Goal: Check status: Check status

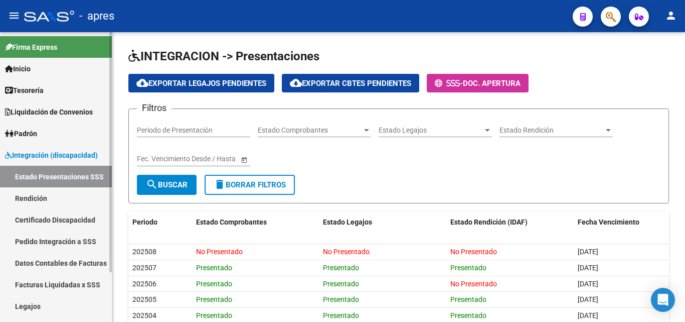
click at [28, 150] on span "Integración (discapacidad)" at bounding box center [51, 154] width 93 height 11
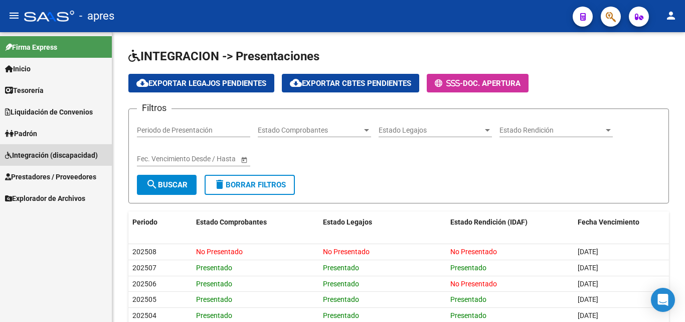
click at [34, 154] on span "Integración (discapacidad)" at bounding box center [51, 154] width 93 height 11
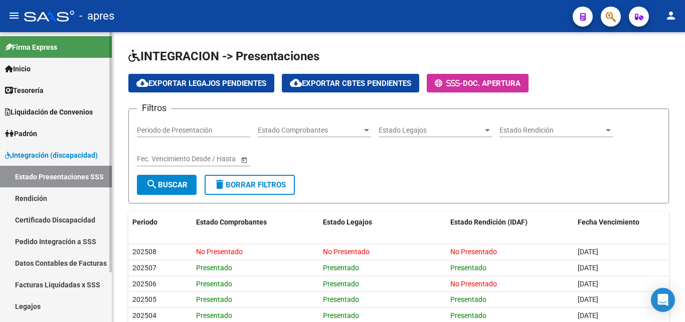
click at [49, 283] on link "Facturas Liquidadas x SSS" at bounding box center [56, 284] width 112 height 22
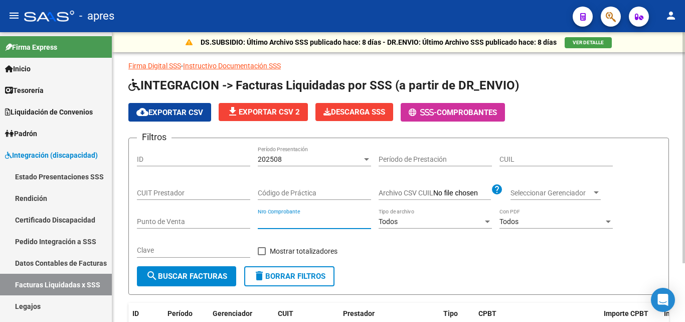
click at [307, 223] on input "Nro Comprobante" at bounding box center [314, 221] width 113 height 9
type input "6039"
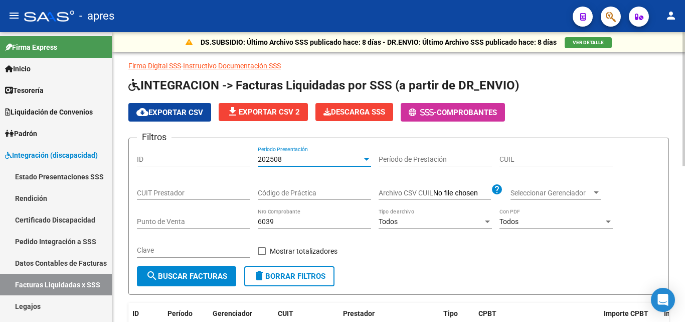
click at [366, 161] on div at bounding box center [366, 159] width 9 height 8
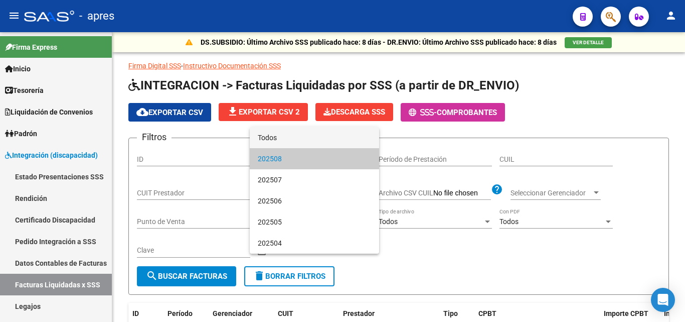
click at [303, 138] on span "Todos" at bounding box center [314, 137] width 113 height 21
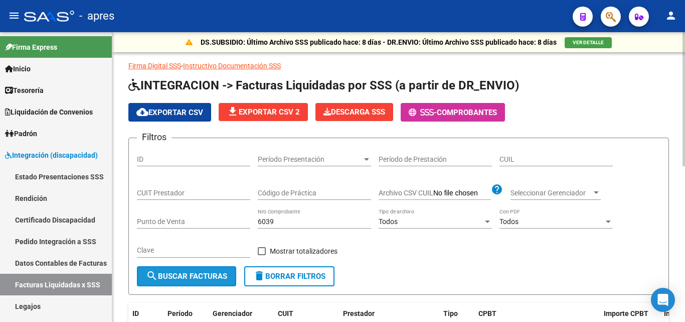
click at [187, 280] on span "search Buscar Facturas" at bounding box center [186, 275] width 81 height 9
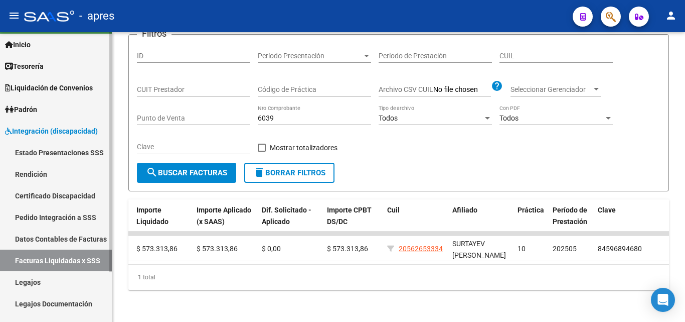
scroll to position [60, 0]
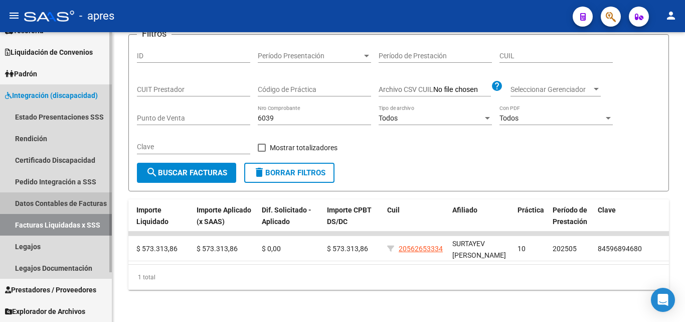
click at [60, 199] on link "Datos Contables de Facturas" at bounding box center [56, 203] width 112 height 22
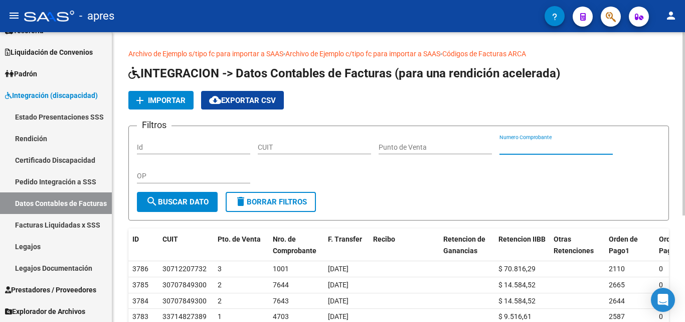
click at [521, 147] on input "Numero Comprobante" at bounding box center [556, 147] width 113 height 9
type input "6039"
click at [187, 192] on button "search Buscar Dato" at bounding box center [177, 202] width 81 height 20
